Goal: Task Accomplishment & Management: Use online tool/utility

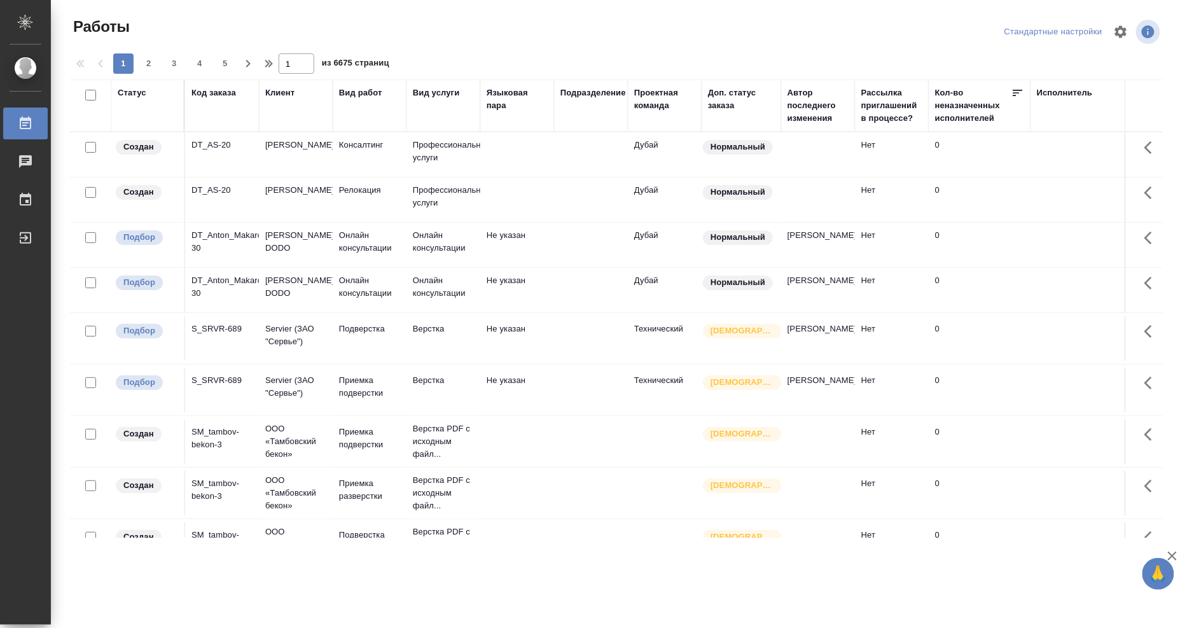
click at [1059, 95] on div "Исполнитель" at bounding box center [1065, 93] width 56 height 13
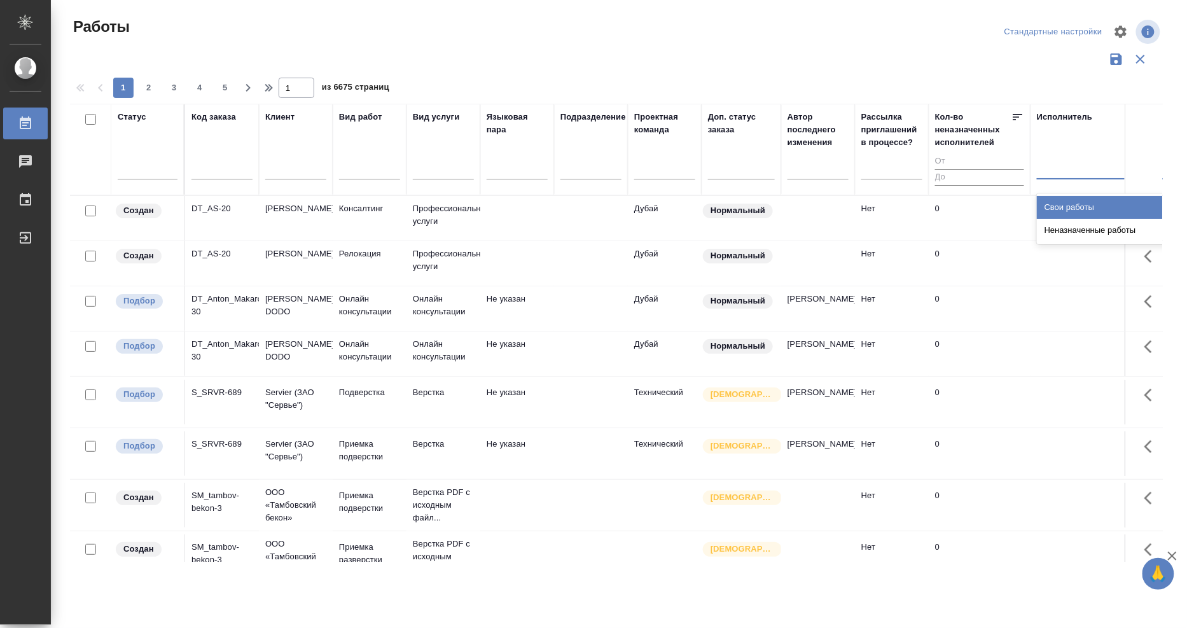
click at [1057, 170] on div at bounding box center [1119, 166] width 165 height 18
click at [1052, 215] on div "Свои работы" at bounding box center [1132, 207] width 191 height 23
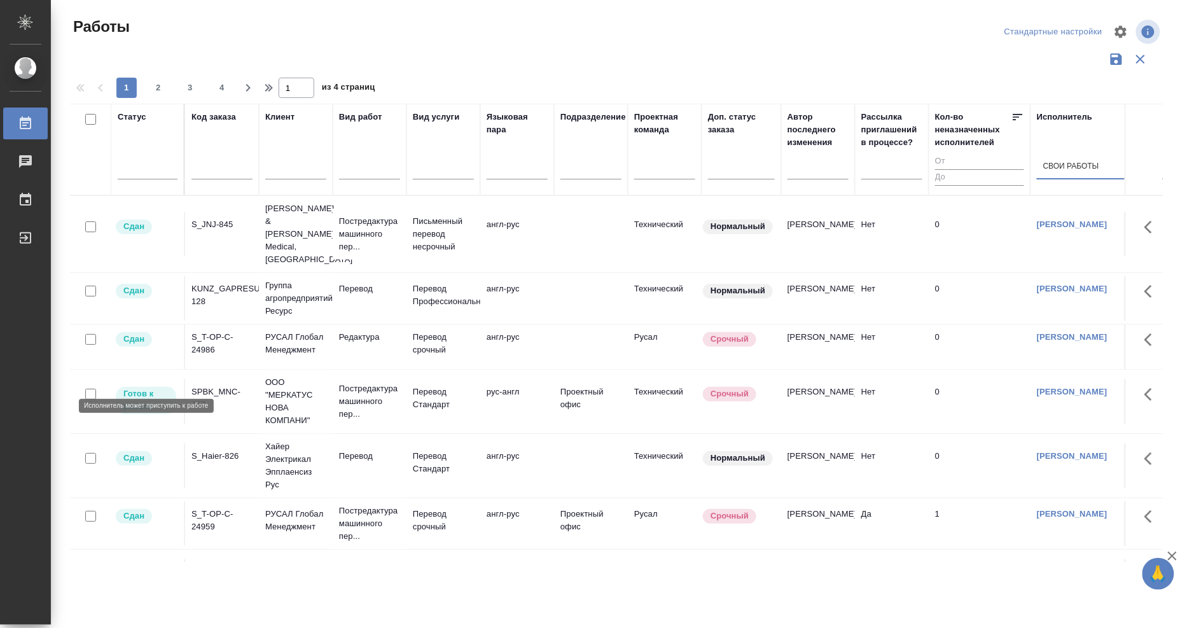
click at [136, 387] on p "Готов к работе" at bounding box center [145, 399] width 45 height 25
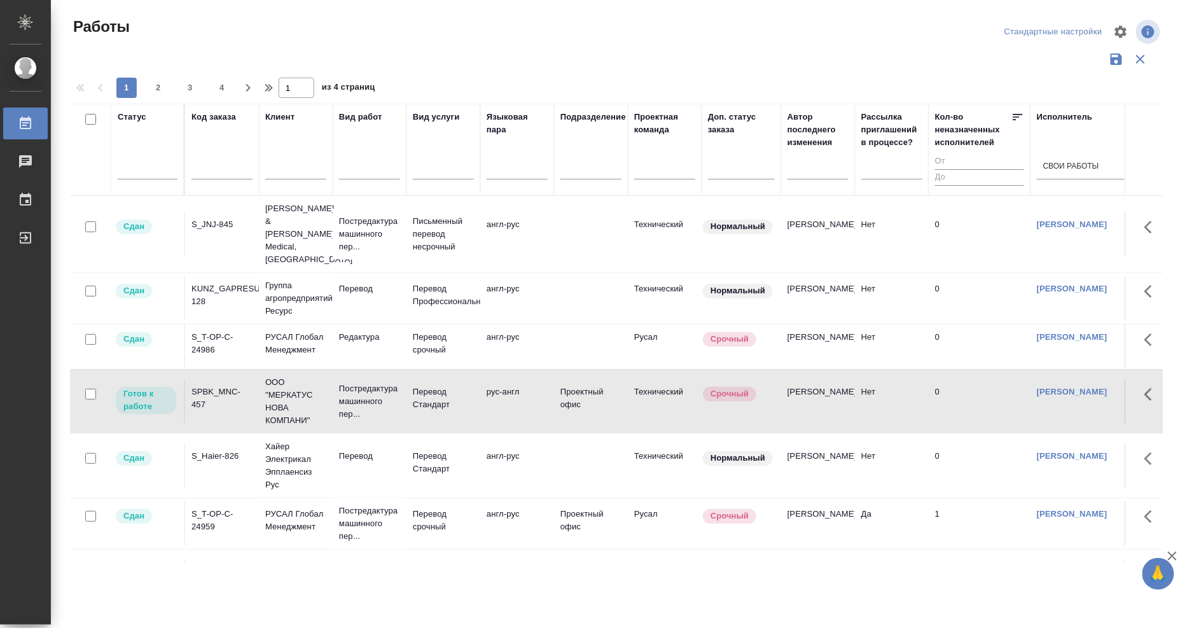
click at [201, 386] on div "SPBK_MNC-457" at bounding box center [221, 398] width 61 height 25
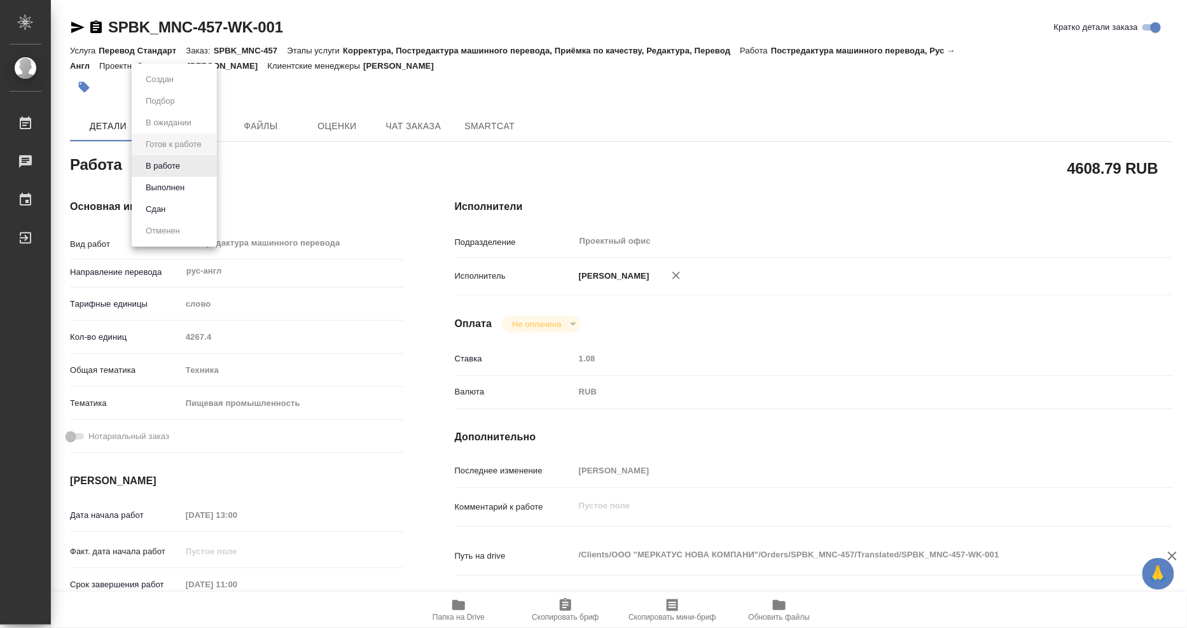
click at [210, 167] on body "🙏 .cls-1 fill:#fff; AWATERA Mangul Anna Работы Чаты График Выйти SPBK_MNC-457-W…" at bounding box center [593, 314] width 1187 height 628
click at [176, 190] on button "Выполнен" at bounding box center [165, 188] width 46 height 14
type textarea "x"
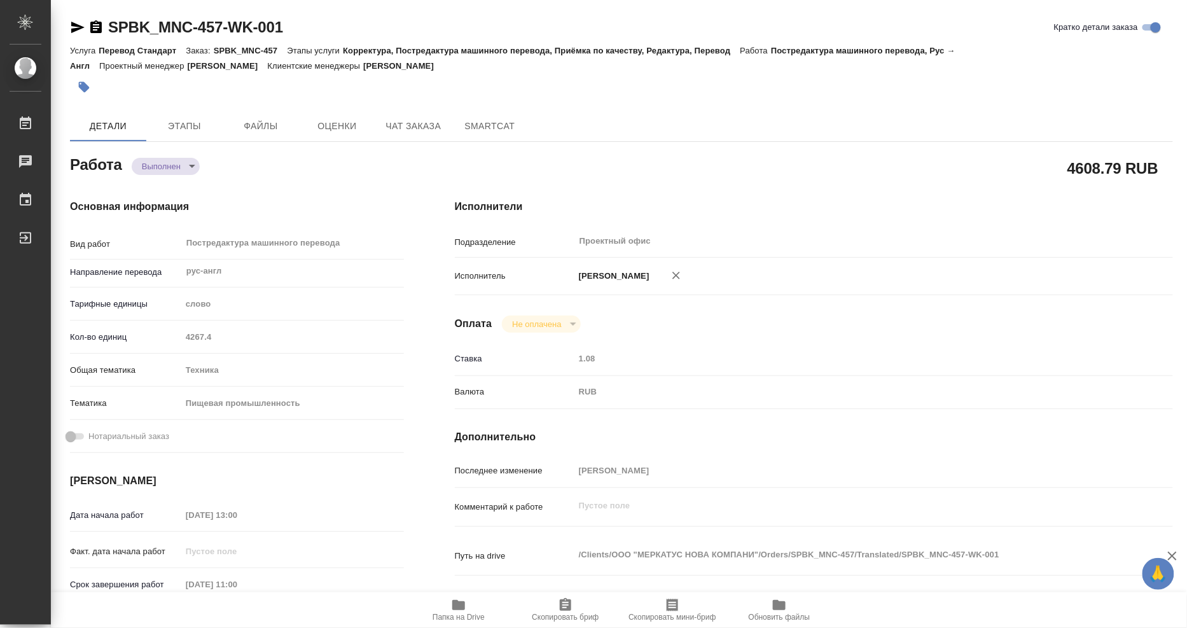
type textarea "x"
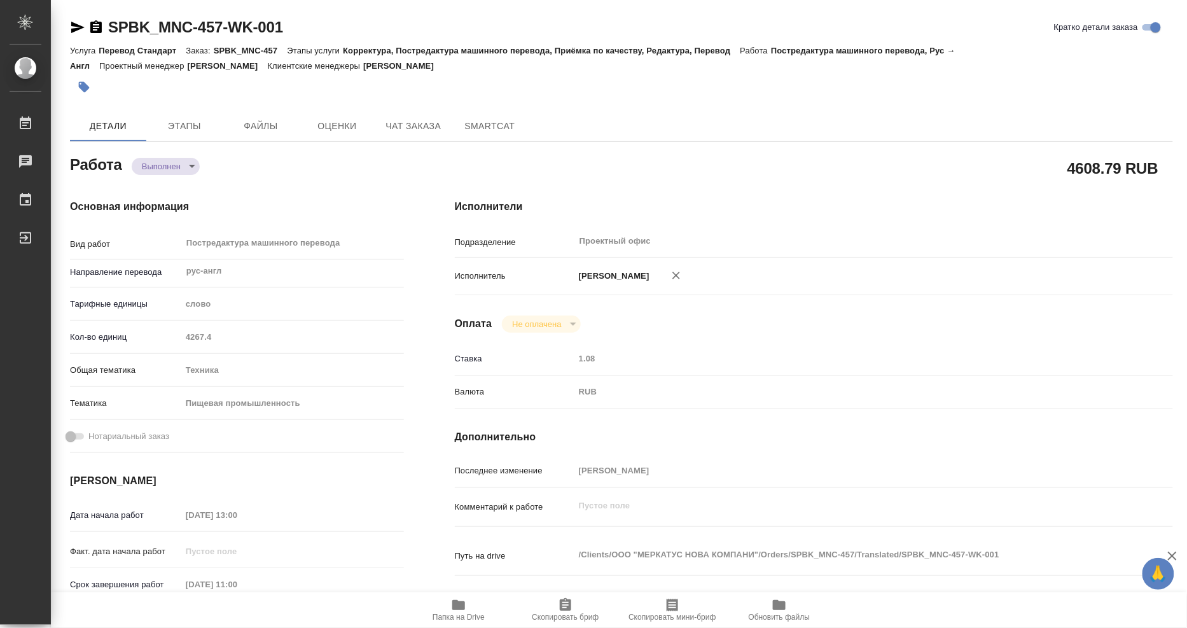
type textarea "x"
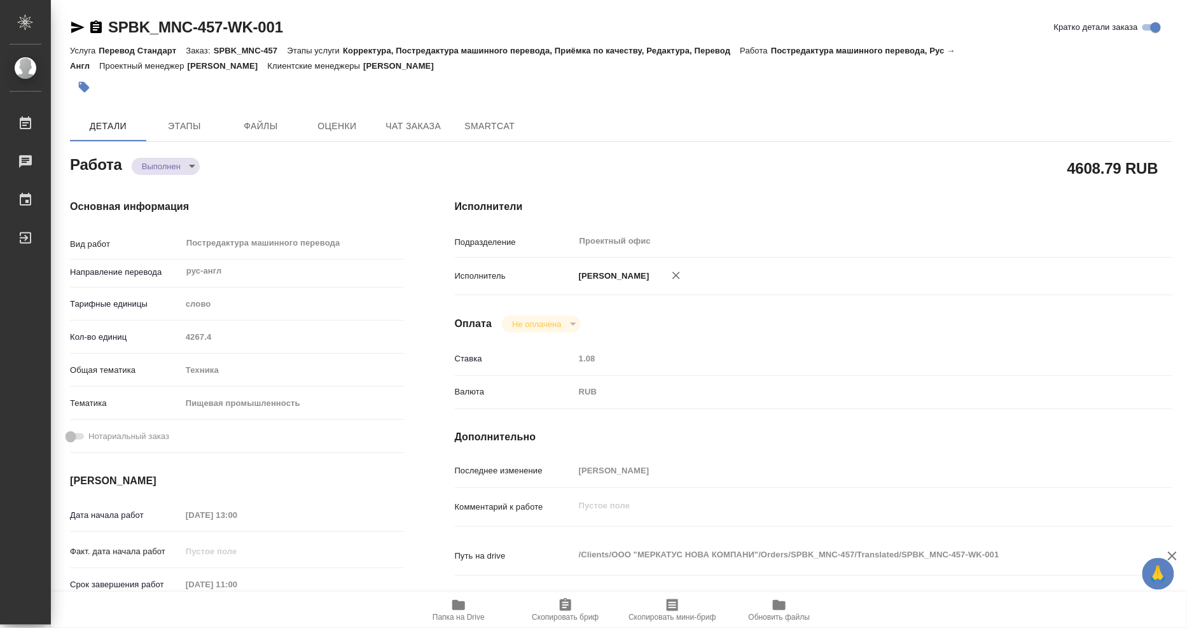
type textarea "x"
